Goal: Task Accomplishment & Management: Complete application form

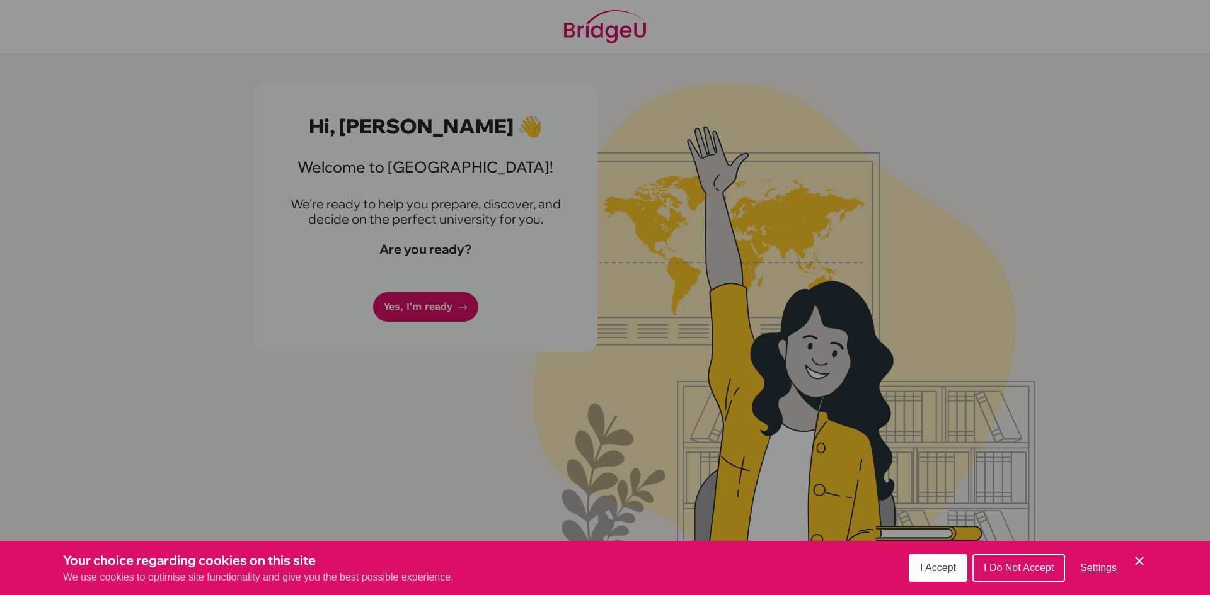
click at [425, 305] on div "Cookie Preferences" at bounding box center [605, 297] width 1210 height 595
click at [948, 572] on span "I Accept" at bounding box center [938, 568] width 36 height 11
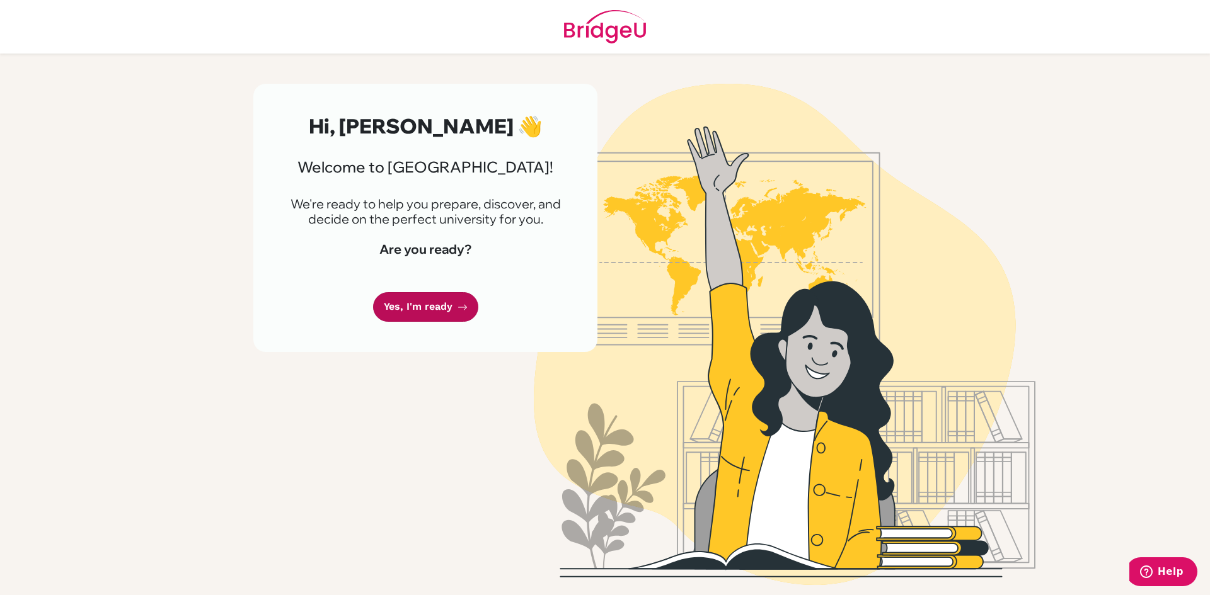
click at [439, 299] on link "Yes, I'm ready" at bounding box center [425, 307] width 105 height 30
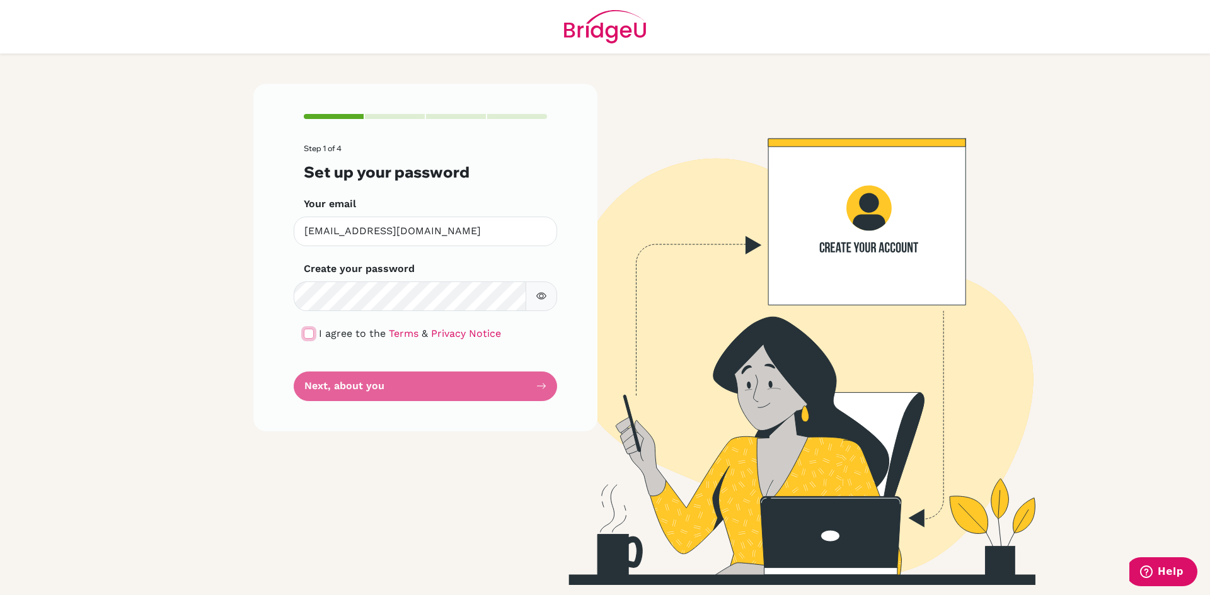
click at [307, 329] on input "checkbox" at bounding box center [309, 334] width 10 height 10
checkbox input "true"
click at [380, 395] on button "Next, about you" at bounding box center [425, 387] width 263 height 30
